Goal: Check status: Check status

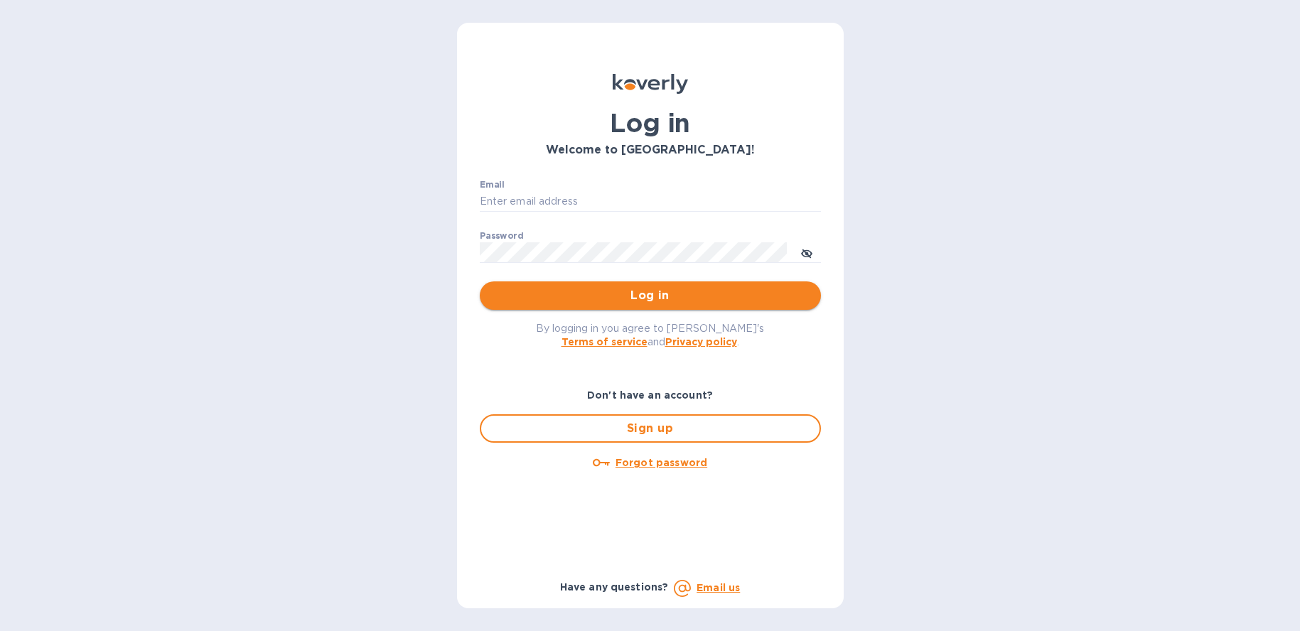
type input "[PERSON_NAME][EMAIL_ADDRESS][DOMAIN_NAME]"
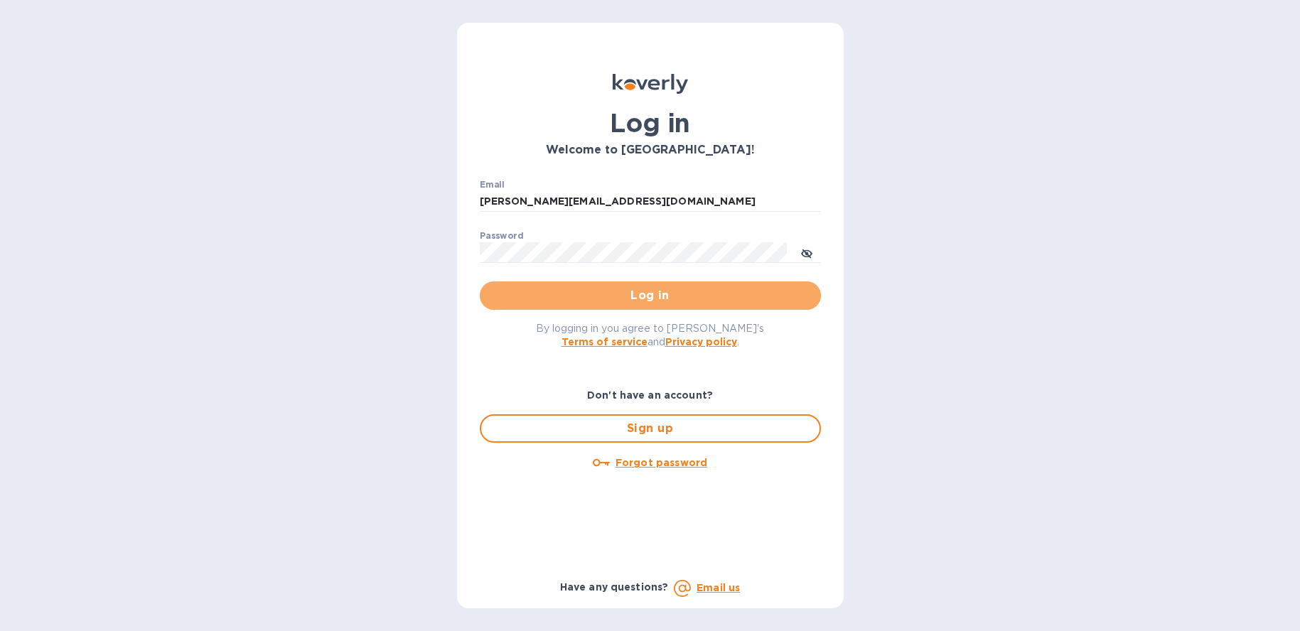
click at [646, 303] on span "Log in" at bounding box center [650, 295] width 318 height 17
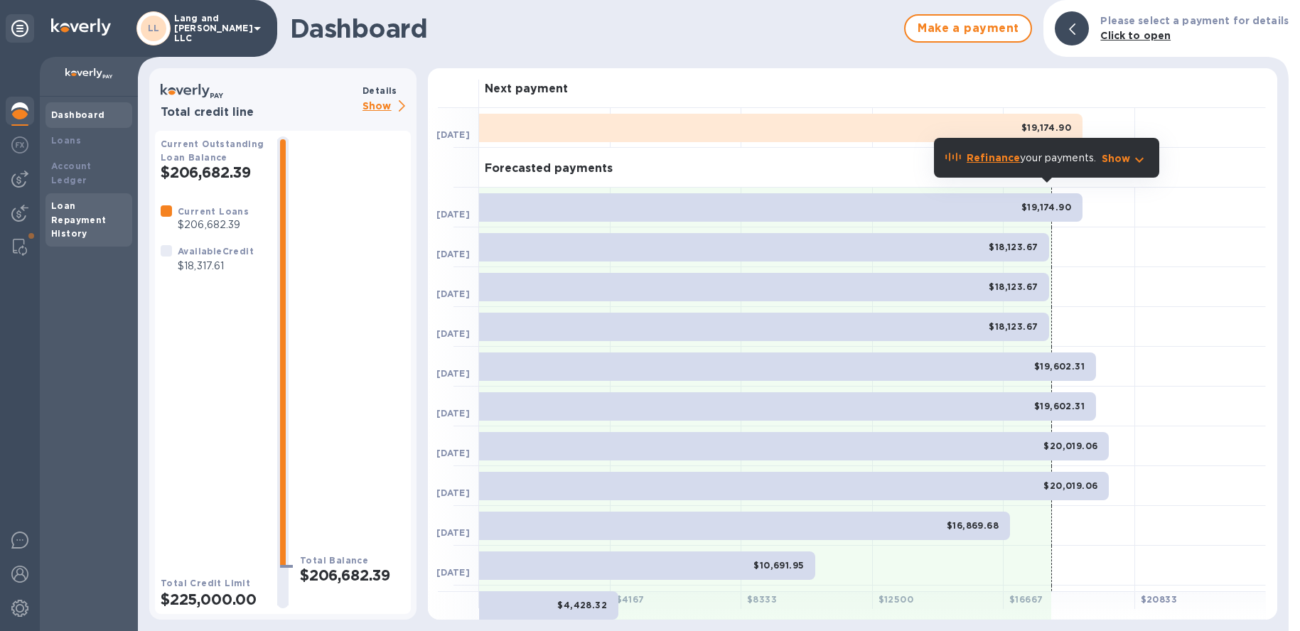
click at [88, 213] on div "Loan Repayment History" at bounding box center [88, 220] width 75 height 43
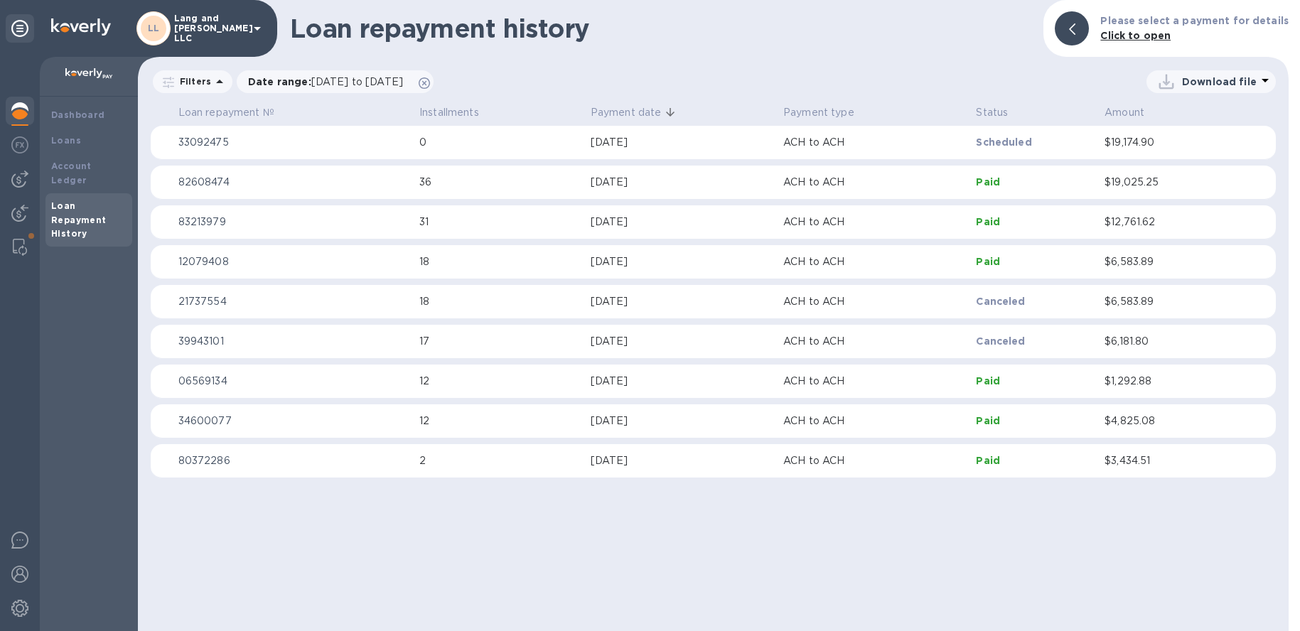
click at [23, 114] on img at bounding box center [19, 110] width 17 height 17
